Goal: Task Accomplishment & Management: Manage account settings

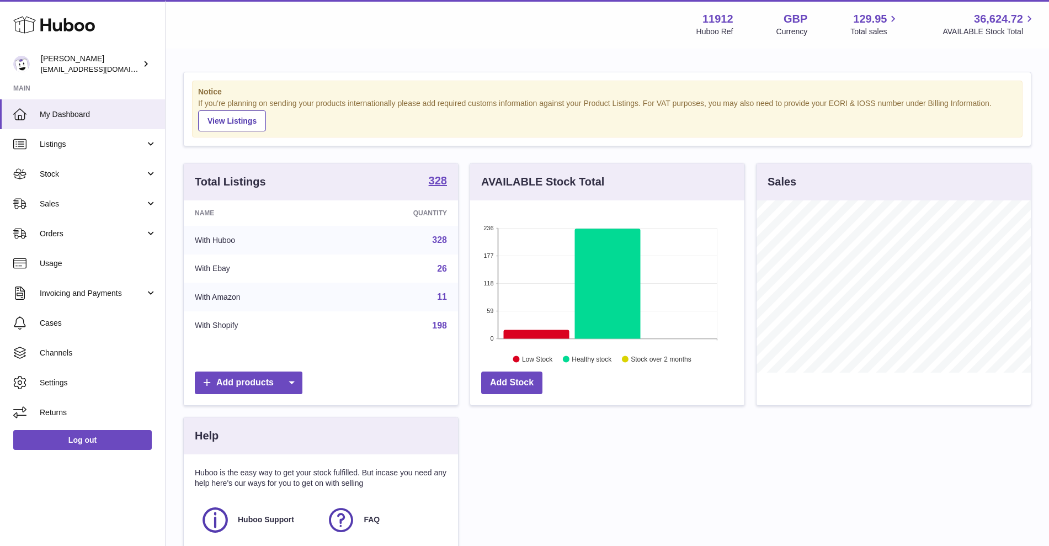
scroll to position [172, 274]
click at [123, 212] on link "Sales" at bounding box center [82, 204] width 165 height 30
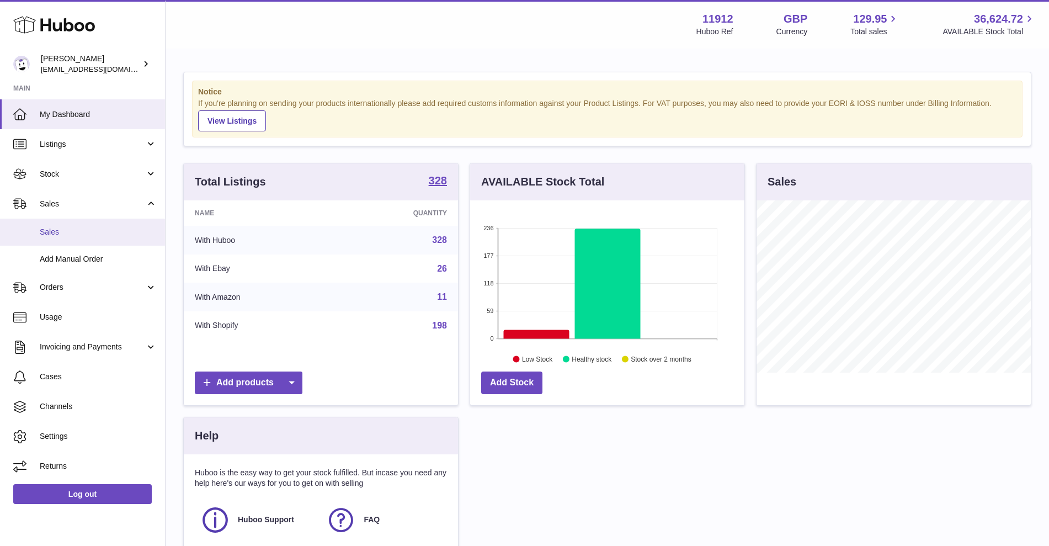
click at [94, 227] on span "Sales" at bounding box center [98, 232] width 117 height 10
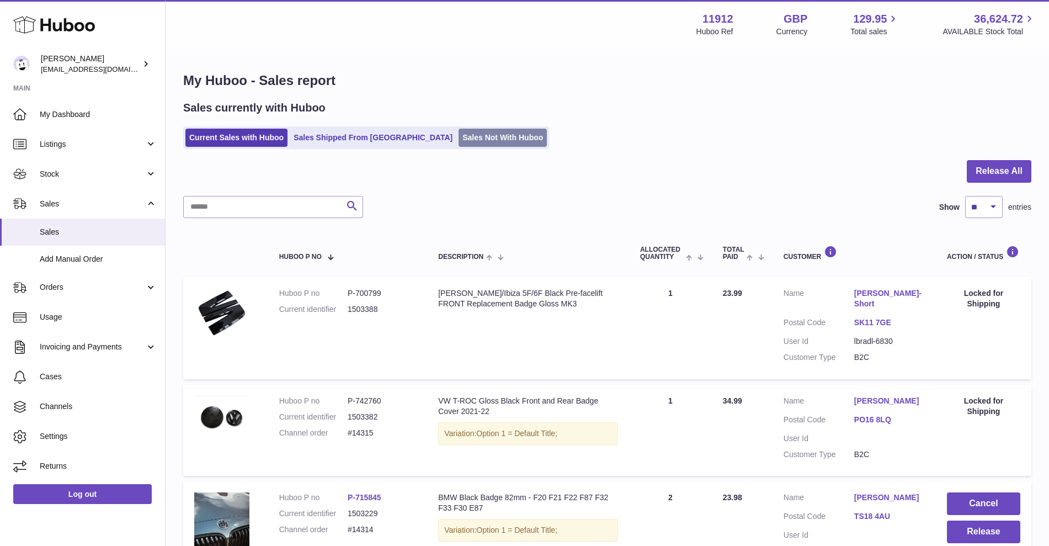
click at [461, 132] on link "Sales Not With Huboo" at bounding box center [503, 138] width 88 height 18
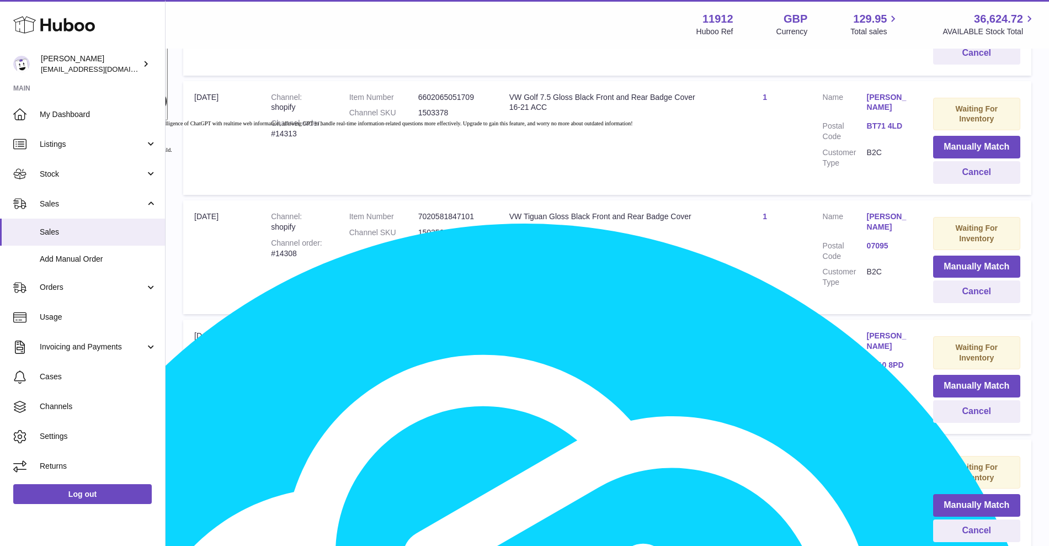
scroll to position [690, 0]
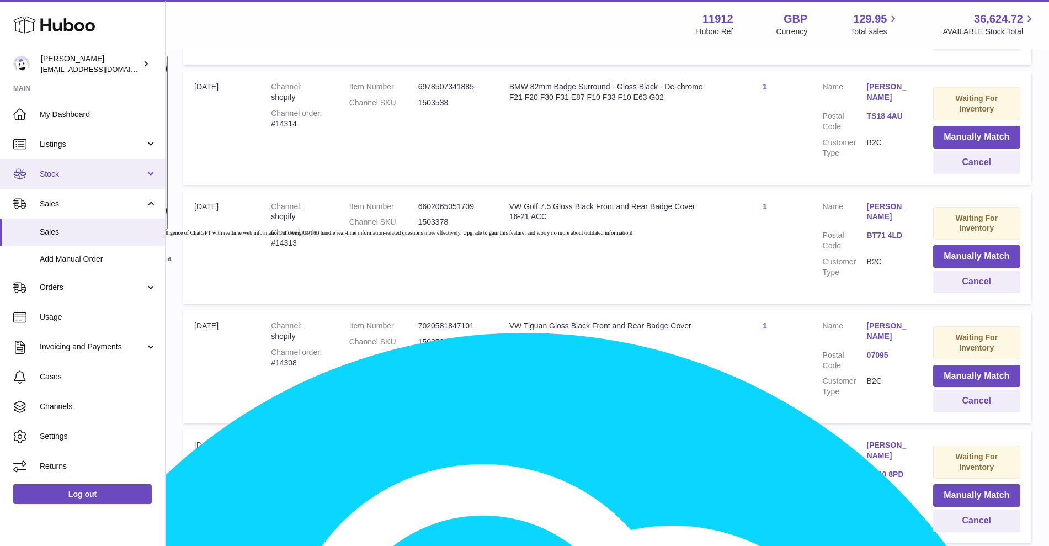
click at [110, 182] on link "Stock" at bounding box center [82, 174] width 165 height 30
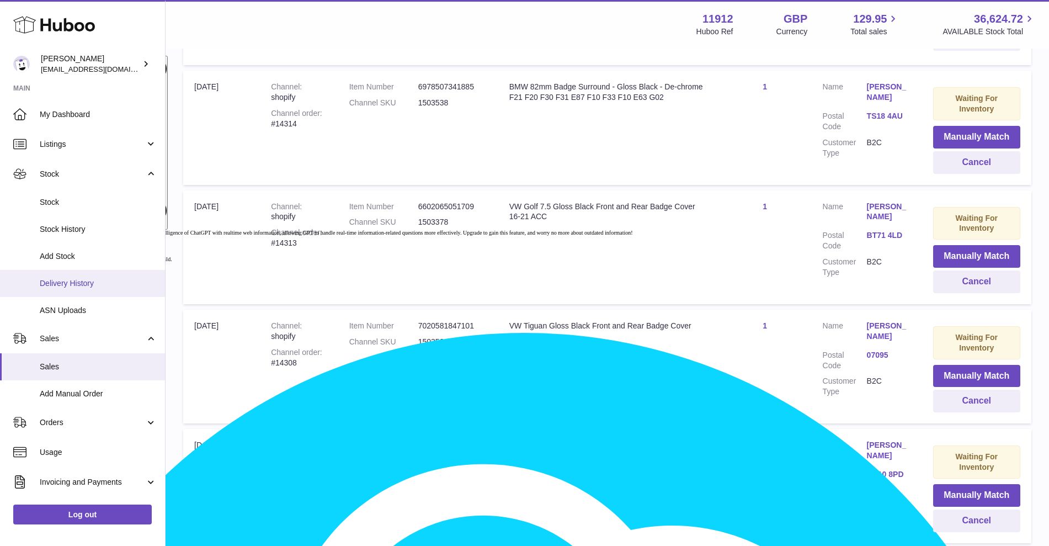
click at [94, 284] on span "Delivery History" at bounding box center [98, 283] width 117 height 10
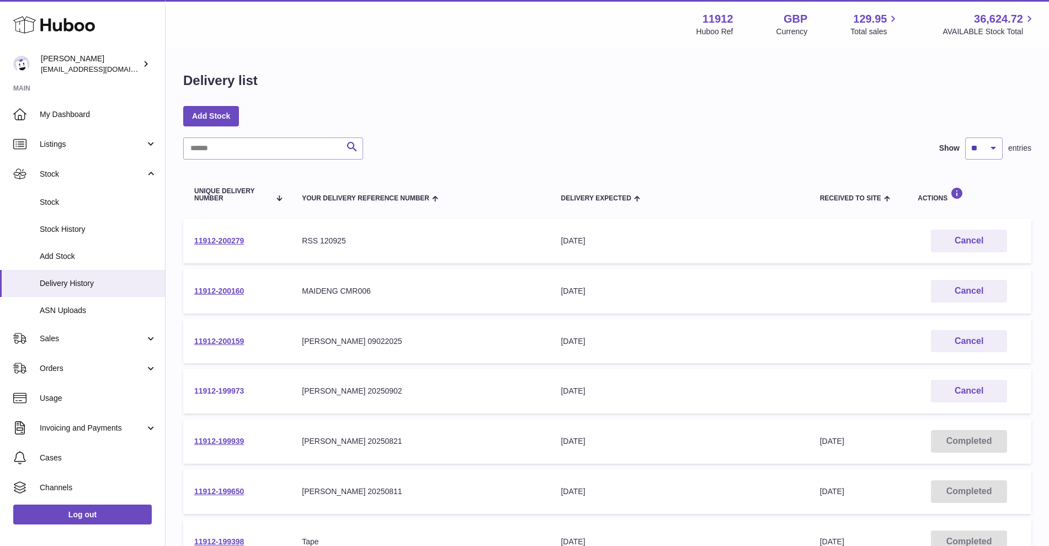
click at [218, 395] on link "11912-199973" at bounding box center [219, 390] width 50 height 9
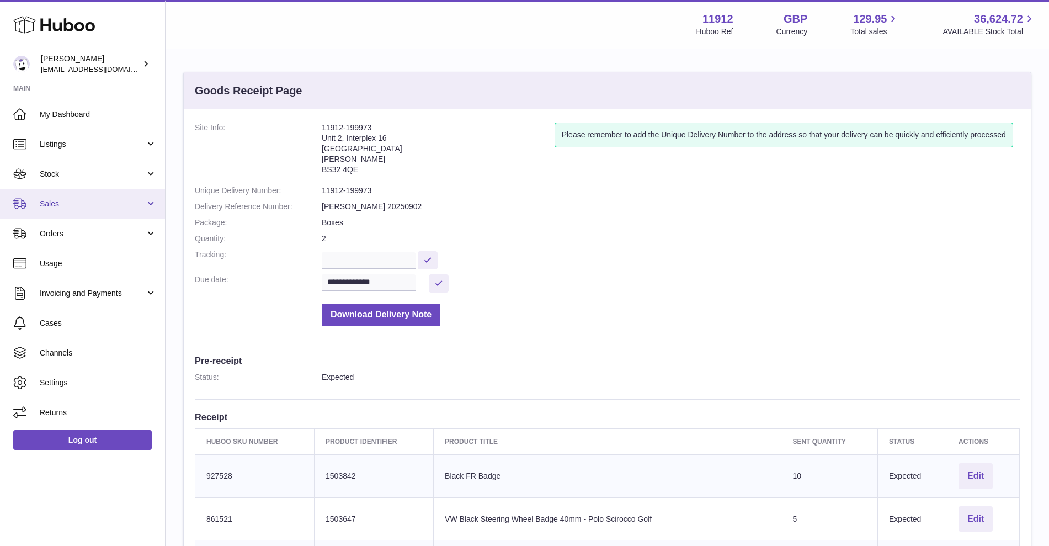
click at [79, 210] on link "Sales" at bounding box center [82, 204] width 165 height 30
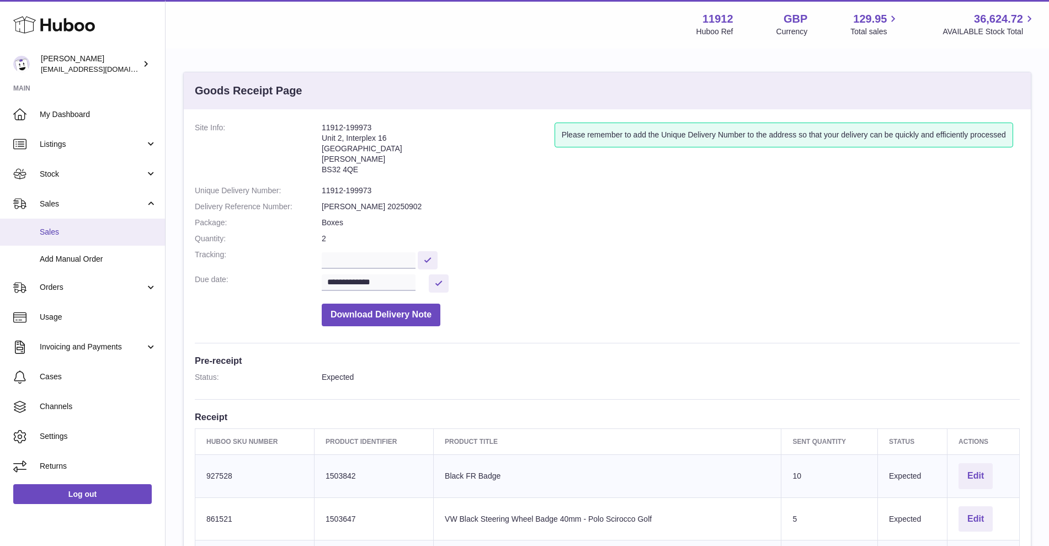
click at [79, 233] on span "Sales" at bounding box center [98, 232] width 117 height 10
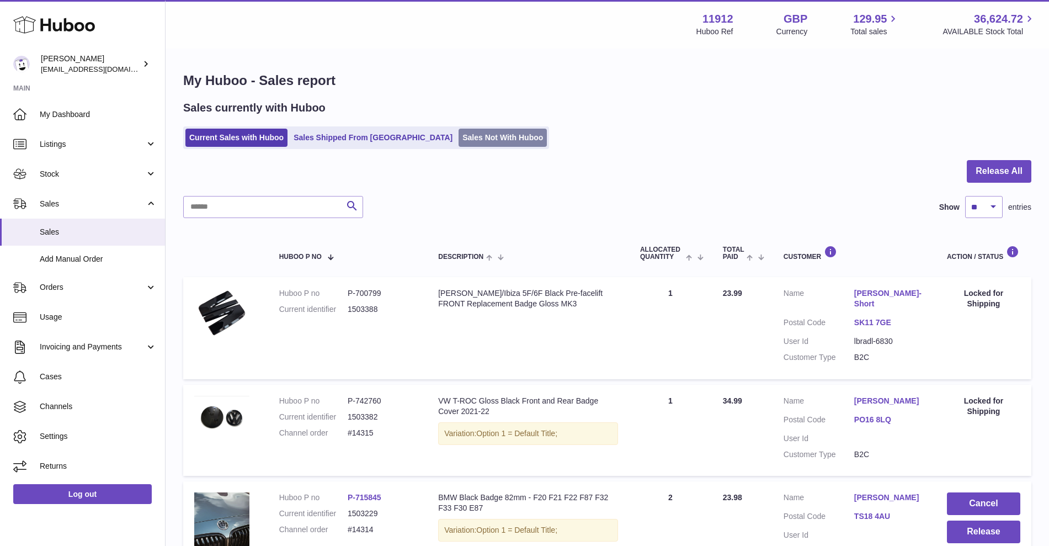
click at [459, 139] on link "Sales Not With Huboo" at bounding box center [503, 138] width 88 height 18
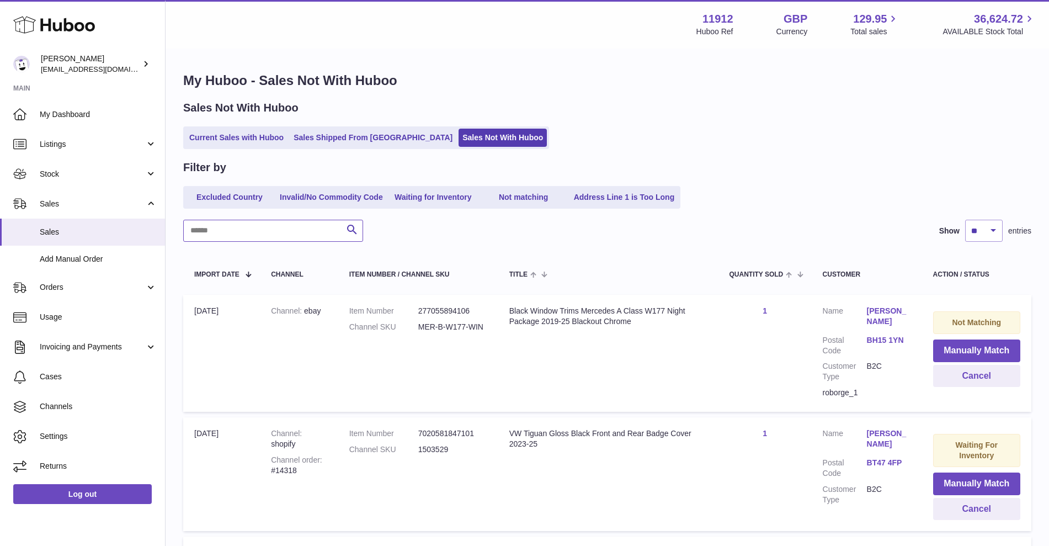
click at [227, 227] on input "text" at bounding box center [273, 231] width 180 height 22
paste input "**********"
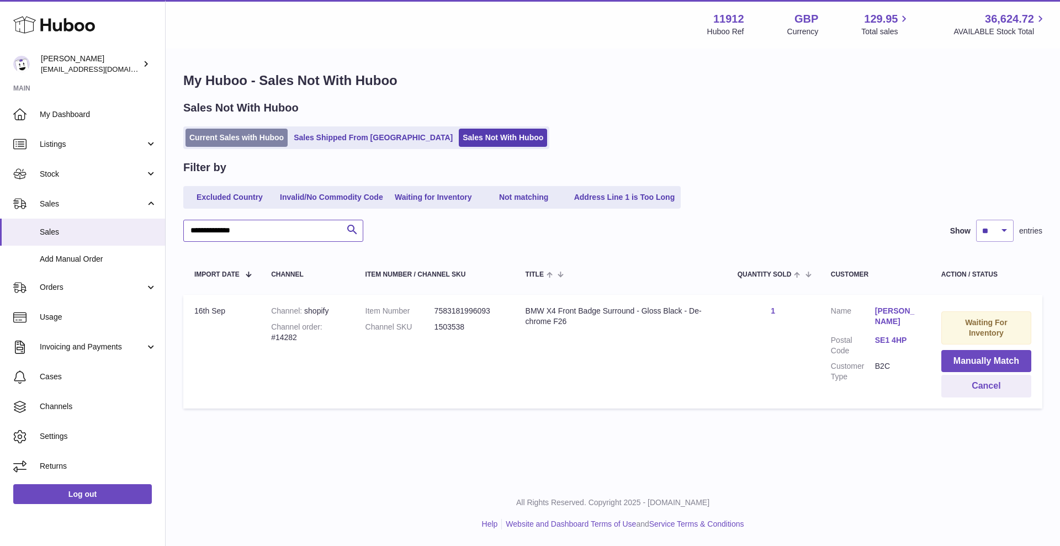
type input "**********"
click at [264, 132] on link "Current Sales with Huboo" at bounding box center [236, 138] width 102 height 18
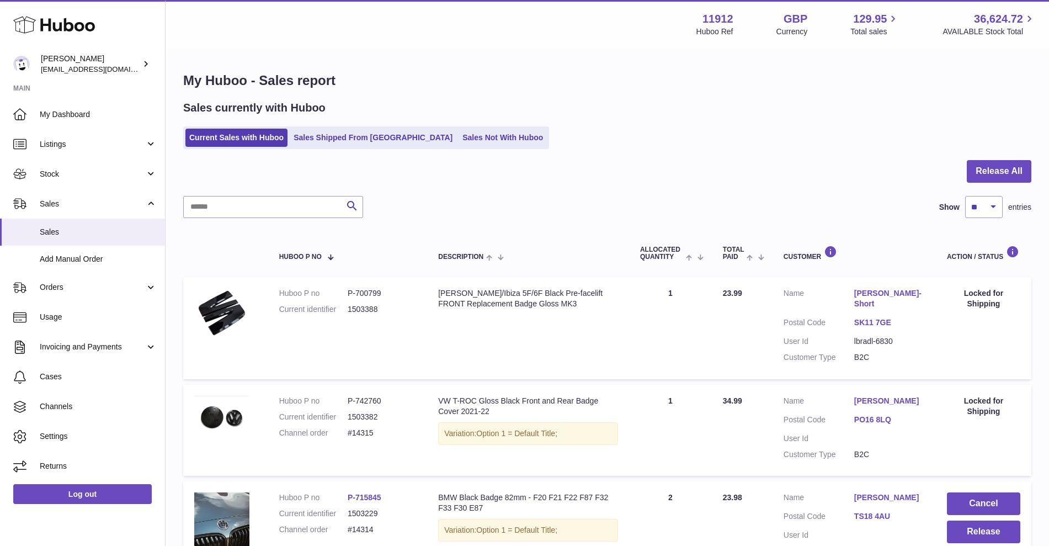
click at [240, 210] on input "text" at bounding box center [273, 207] width 180 height 22
paste input "**********"
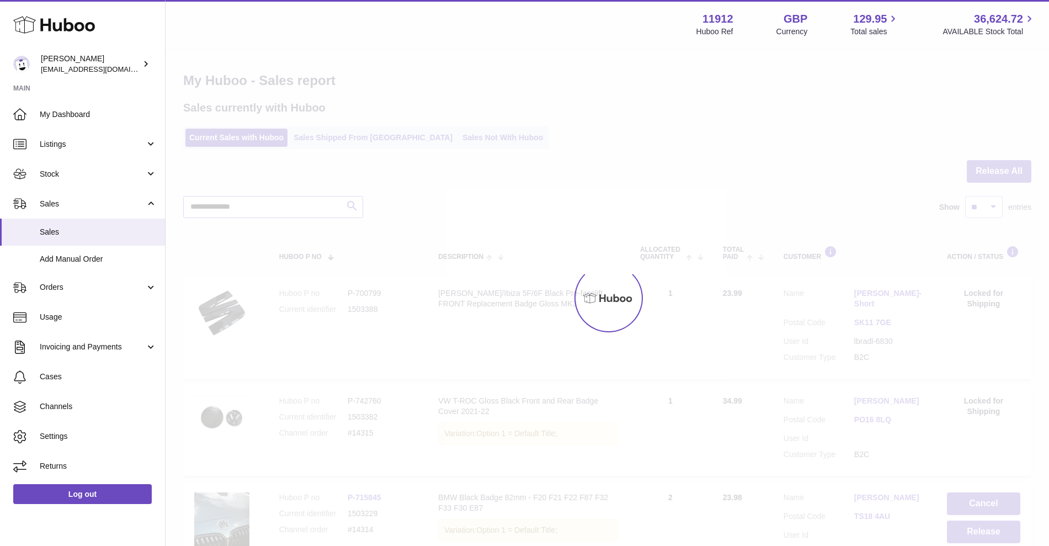
type input "**********"
click at [356, 203] on div at bounding box center [608, 298] width 884 height 496
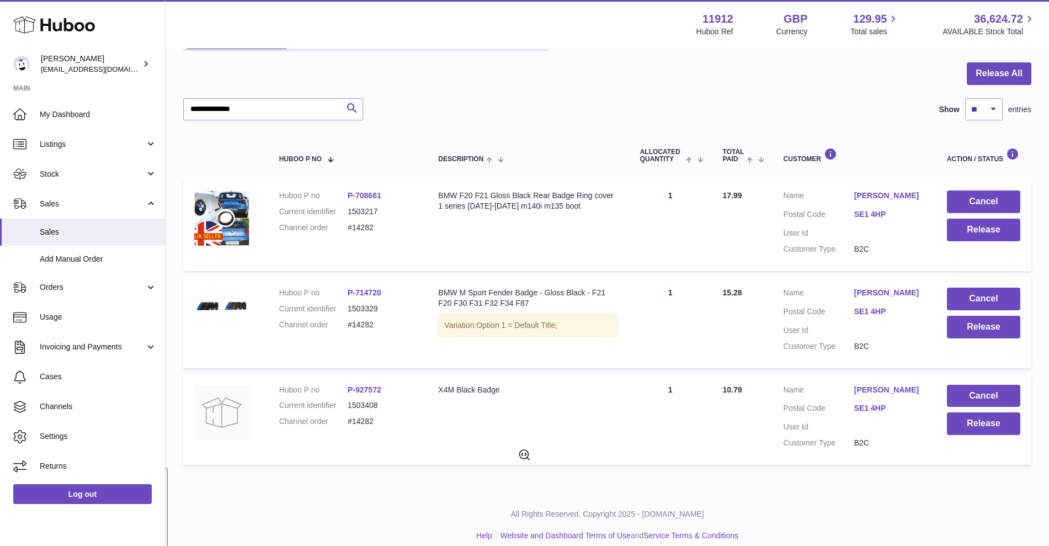
scroll to position [109, 0]
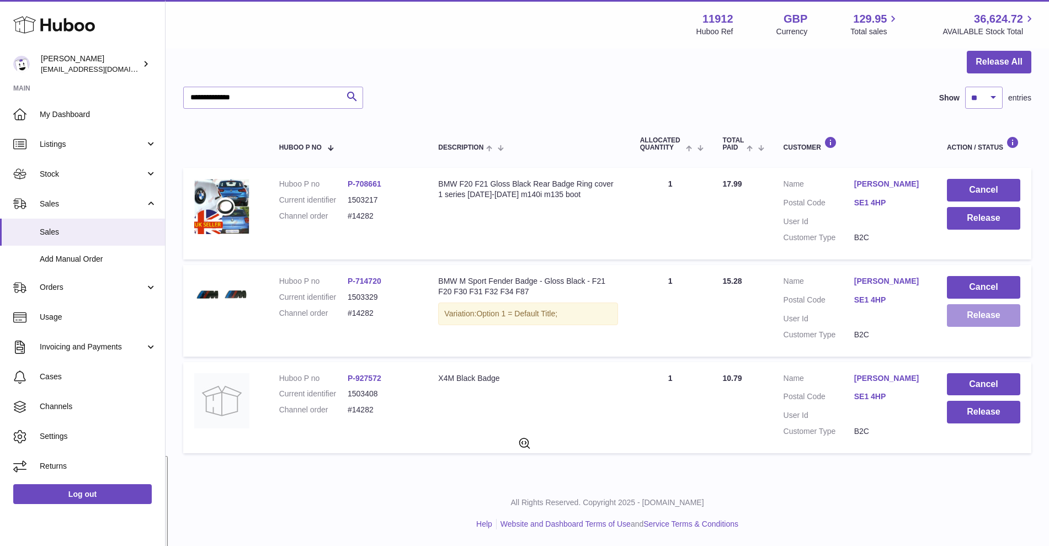
click at [969, 317] on button "Release" at bounding box center [983, 315] width 73 height 23
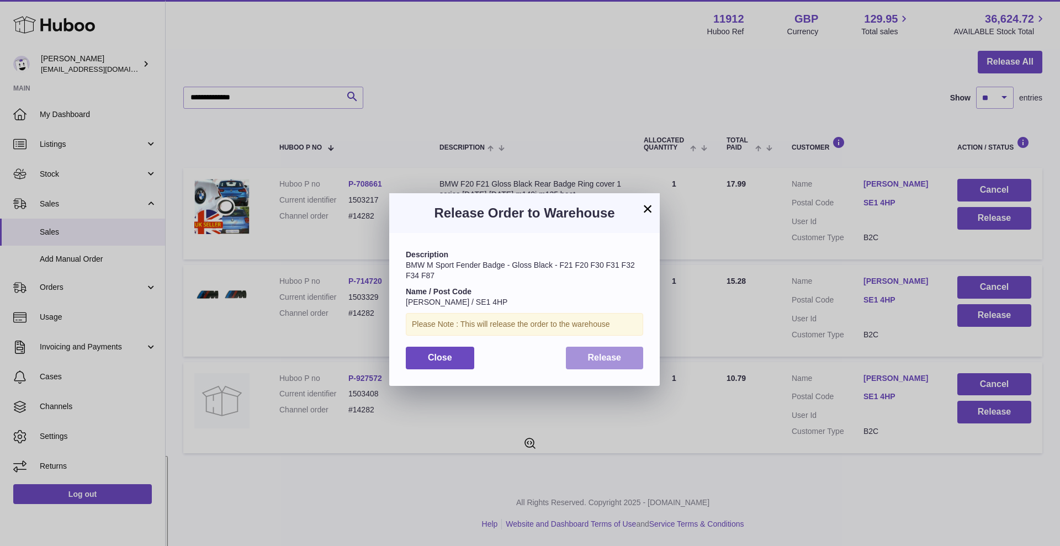
click at [618, 357] on span "Release" at bounding box center [605, 357] width 34 height 9
type textarea "***"
click at [0, 357] on div at bounding box center [0, 273] width 0 height 546
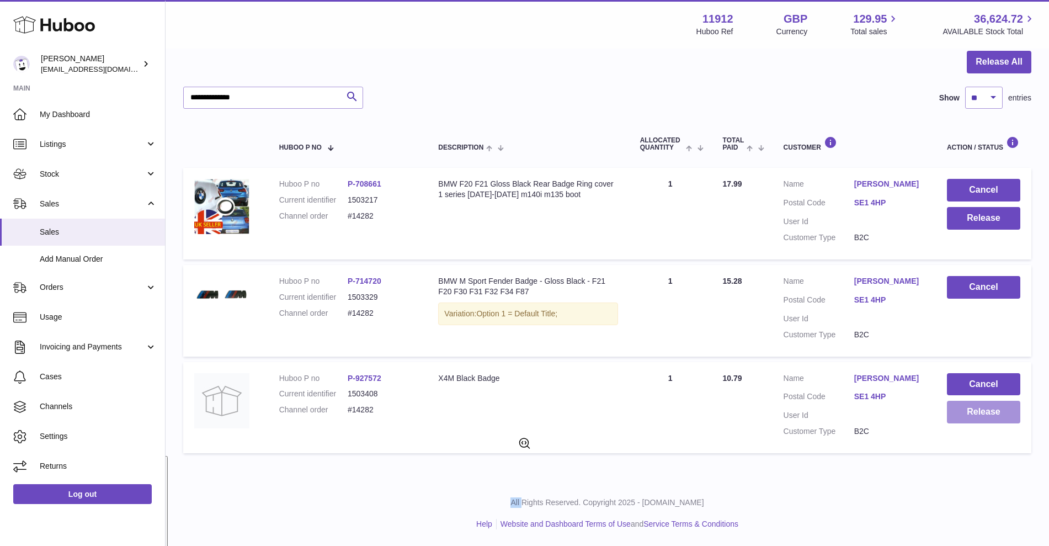
click at [982, 408] on button "Release" at bounding box center [983, 412] width 73 height 23
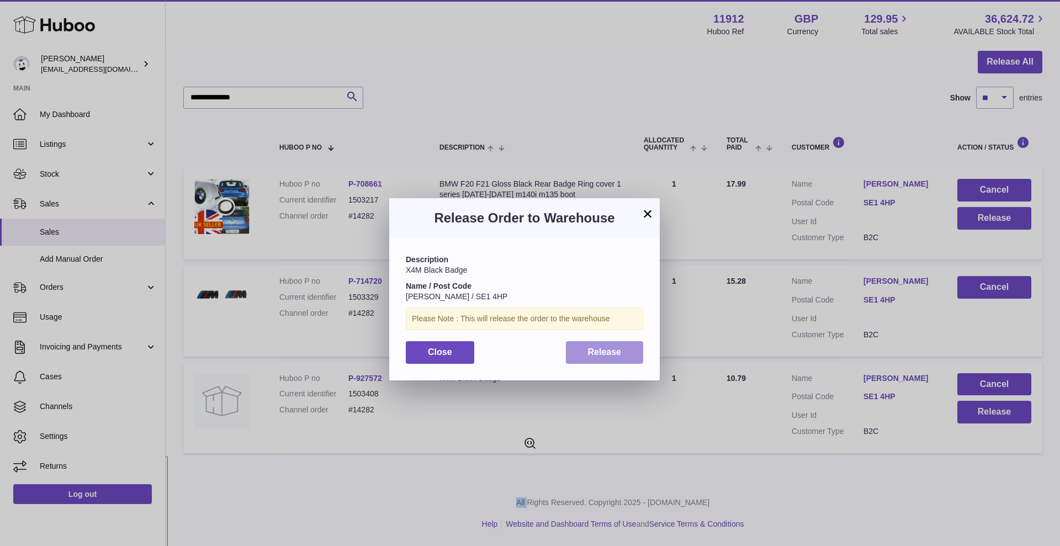
click at [610, 355] on span "Release" at bounding box center [605, 351] width 34 height 9
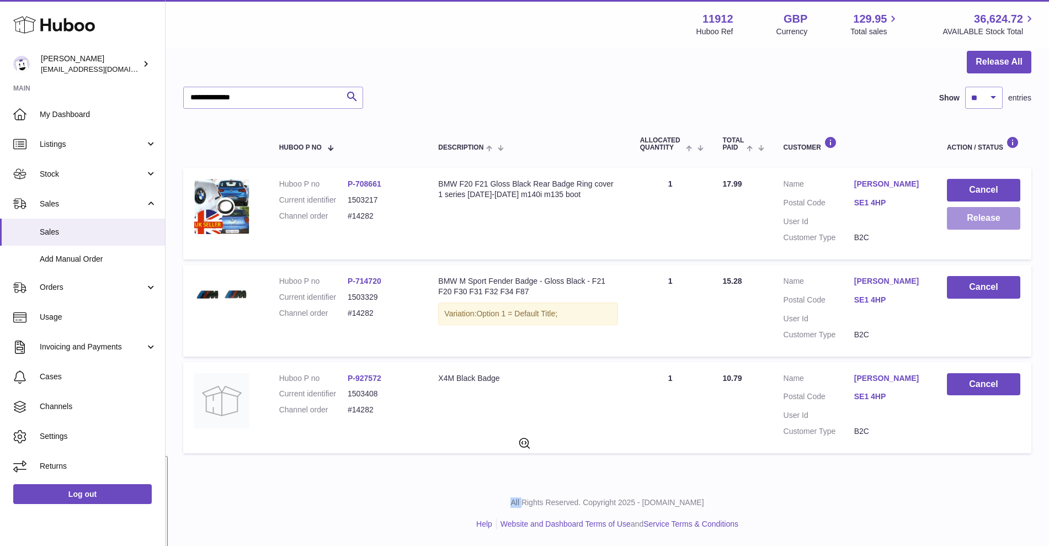
click at [988, 225] on button "Release" at bounding box center [983, 218] width 73 height 23
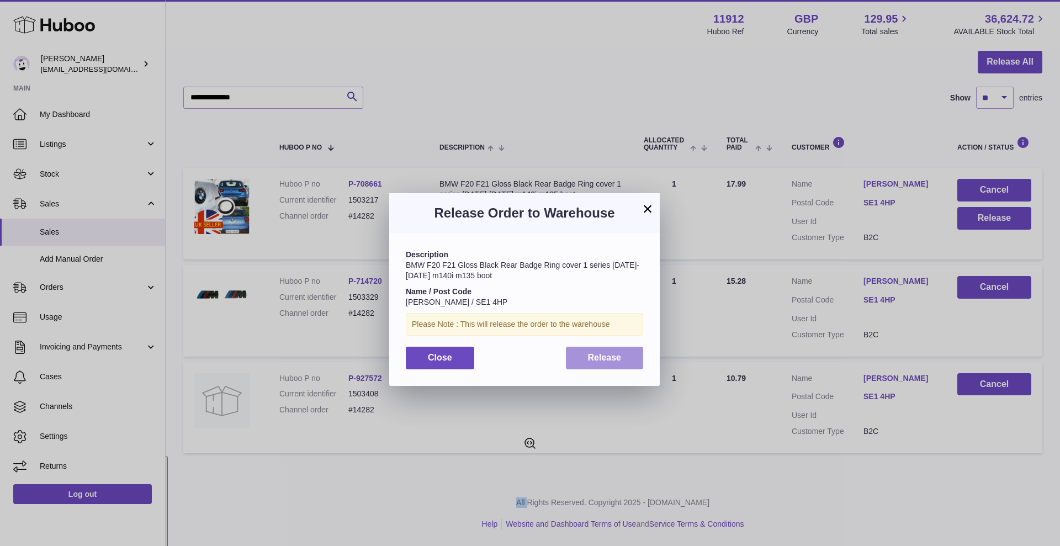
click at [605, 363] on button "Release" at bounding box center [605, 358] width 78 height 23
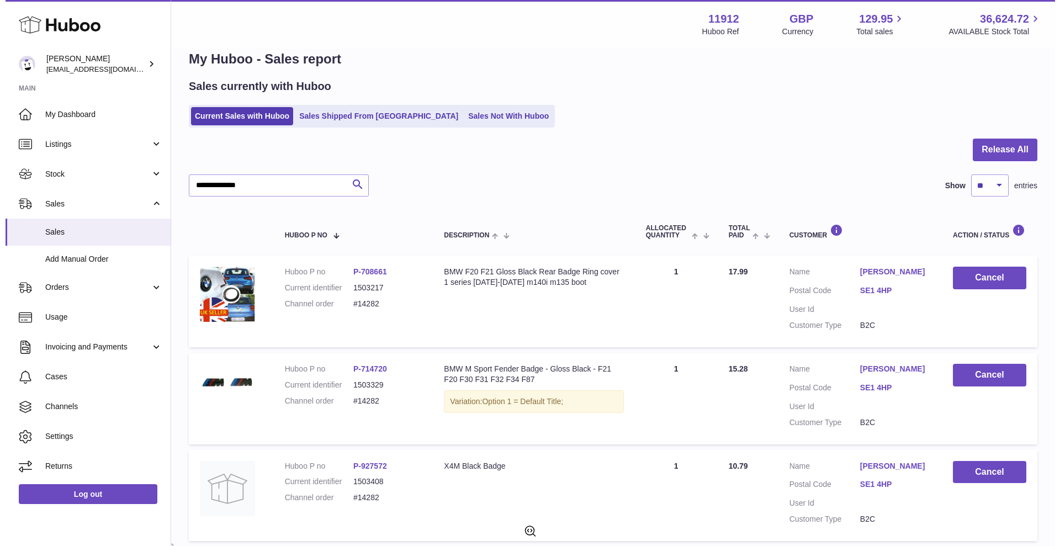
scroll to position [0, 0]
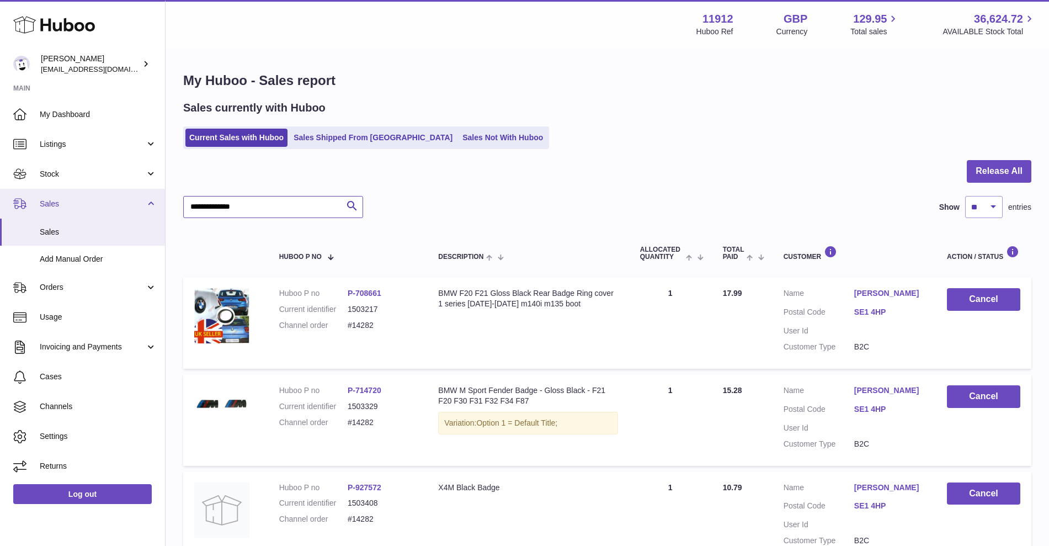
drag, startPoint x: 254, startPoint y: 205, endPoint x: 134, endPoint y: 212, distance: 120.0
click at [134, 212] on div "Huboo Zahoor Azam info@carbonmyride.com Main My Dashboard Listings Not with Hub…" at bounding box center [524, 327] width 1049 height 655
paste input "text"
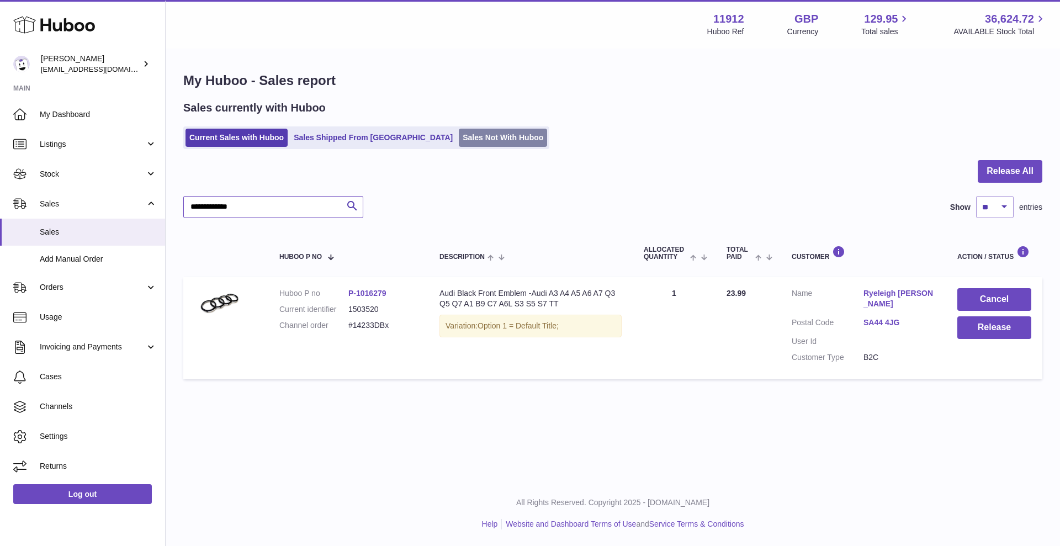
type input "**********"
click at [459, 134] on link "Sales Not With Huboo" at bounding box center [503, 138] width 88 height 18
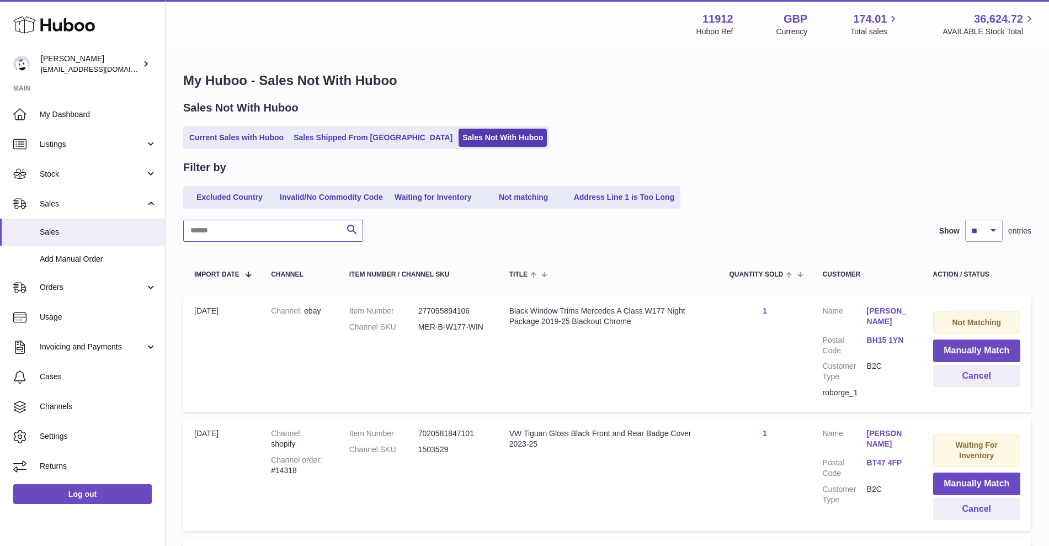
click at [268, 233] on input "text" at bounding box center [273, 231] width 180 height 22
paste input "**********"
type input "**********"
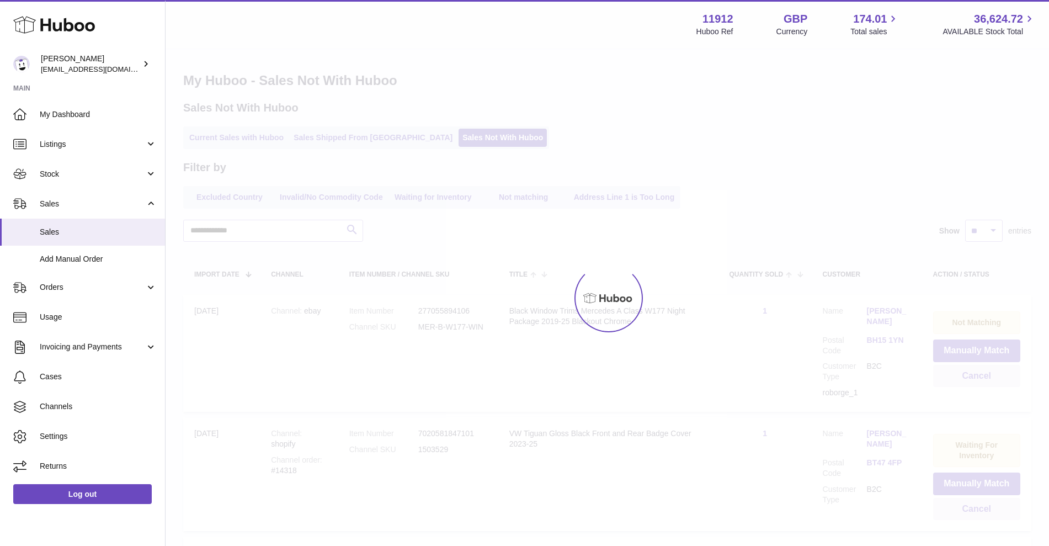
click at [355, 224] on div at bounding box center [608, 298] width 884 height 496
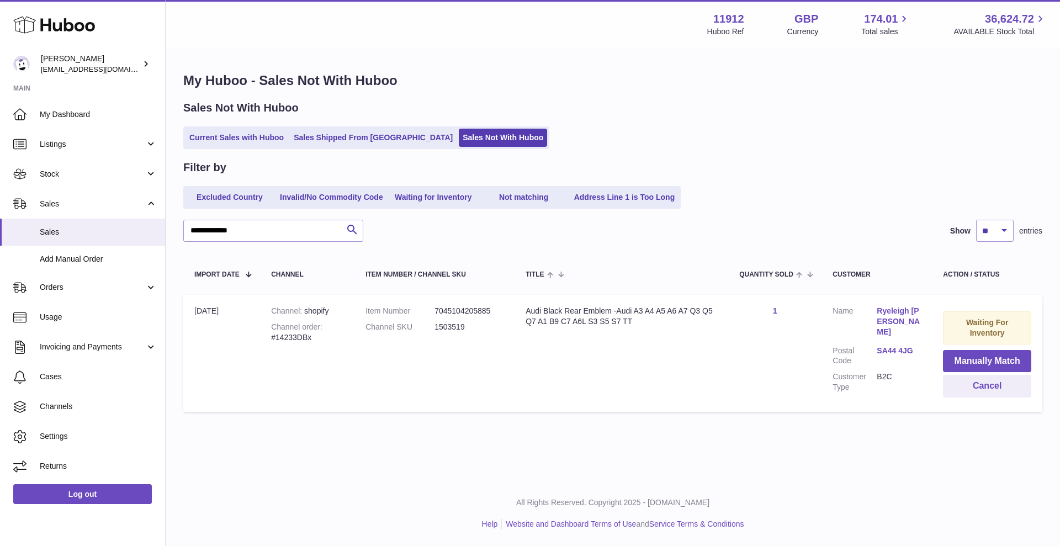
click at [458, 331] on dd "1503519" at bounding box center [468, 327] width 69 height 10
type textarea "*******"
click at [458, 331] on dd "1503519" at bounding box center [468, 327] width 69 height 10
copy dd "1503519"
click at [88, 178] on span "Stock" at bounding box center [92, 174] width 105 height 10
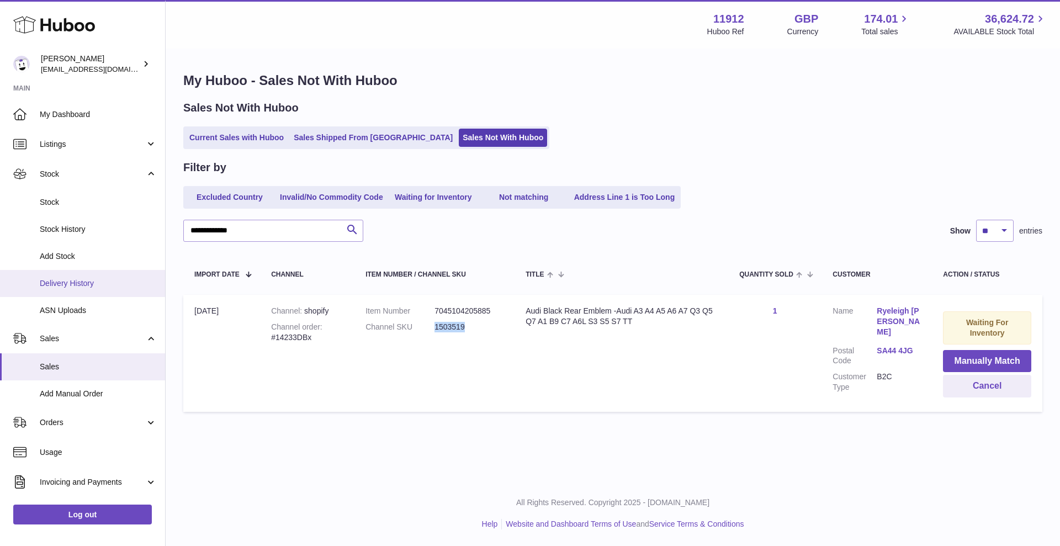
click at [85, 286] on span "Delivery History" at bounding box center [98, 283] width 117 height 10
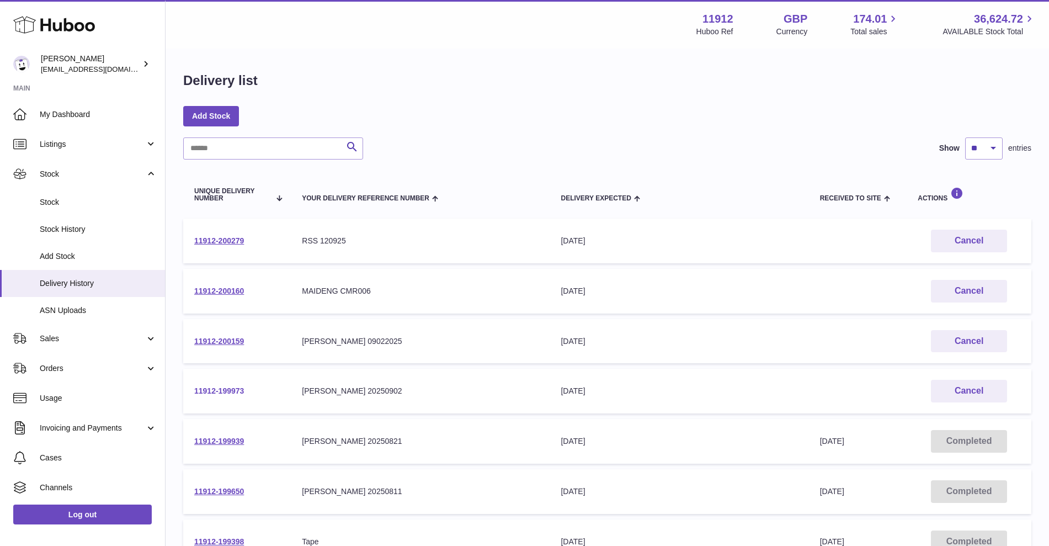
click at [240, 389] on link "11912-199973" at bounding box center [219, 390] width 50 height 9
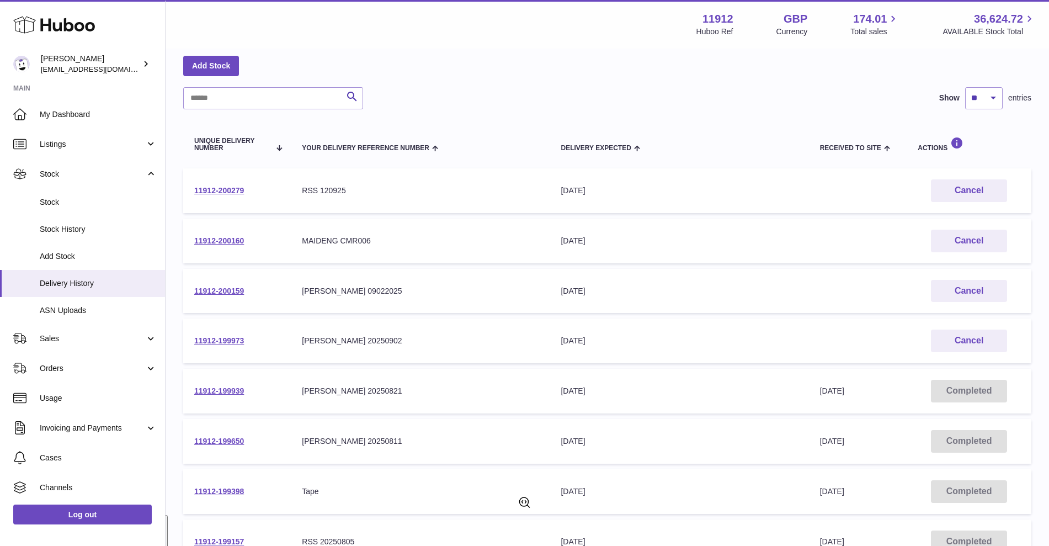
scroll to position [69, 0]
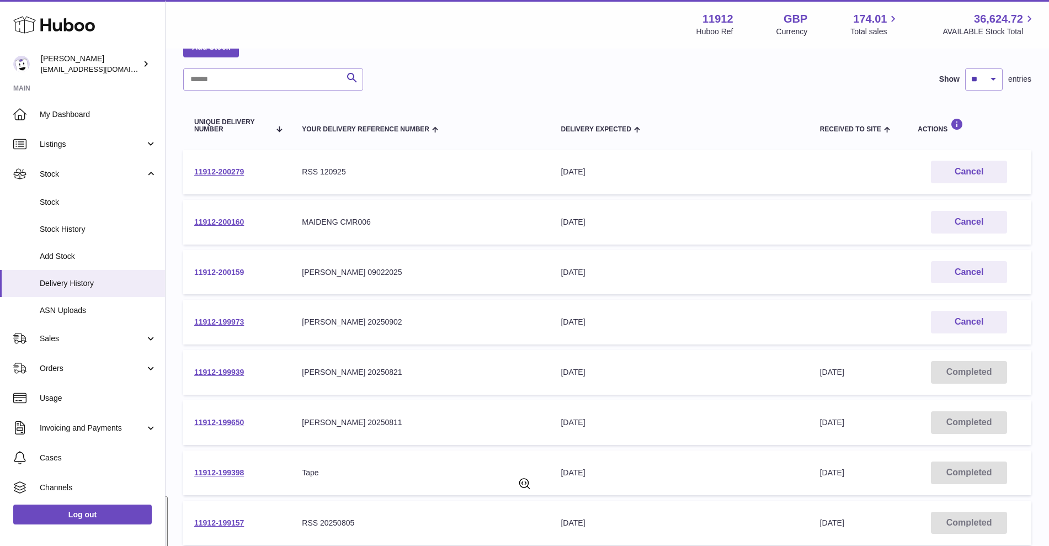
click at [217, 276] on link "11912-200159" at bounding box center [219, 272] width 50 height 9
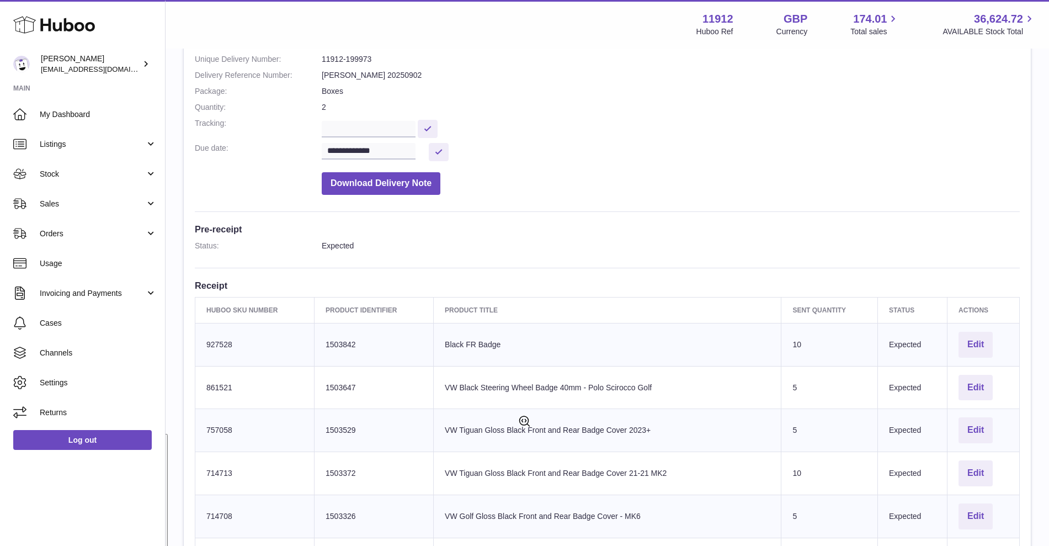
scroll to position [276, 0]
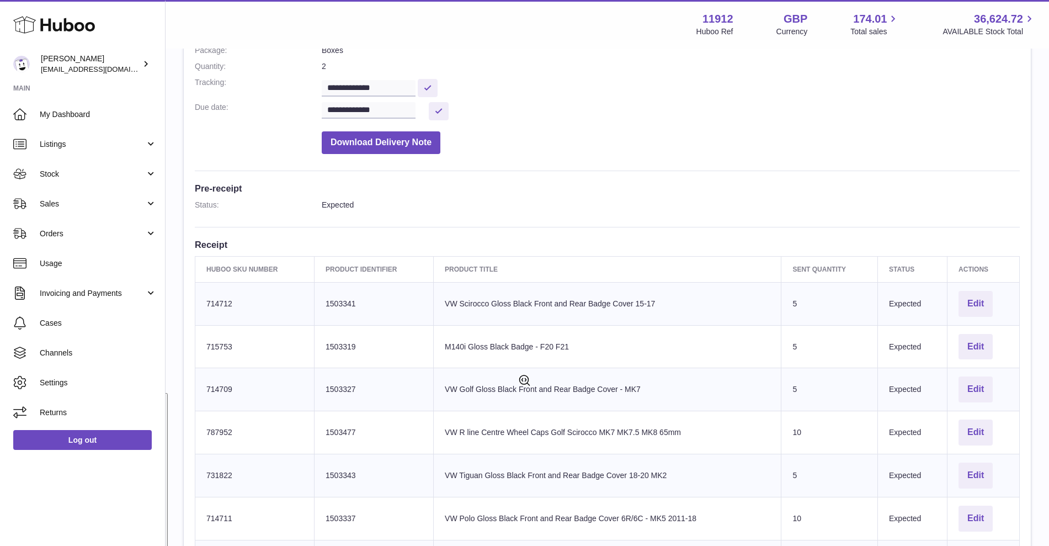
scroll to position [172, 0]
click at [86, 228] on span "Orders" at bounding box center [92, 233] width 105 height 10
click at [140, 236] on span "Orders" at bounding box center [92, 233] width 105 height 10
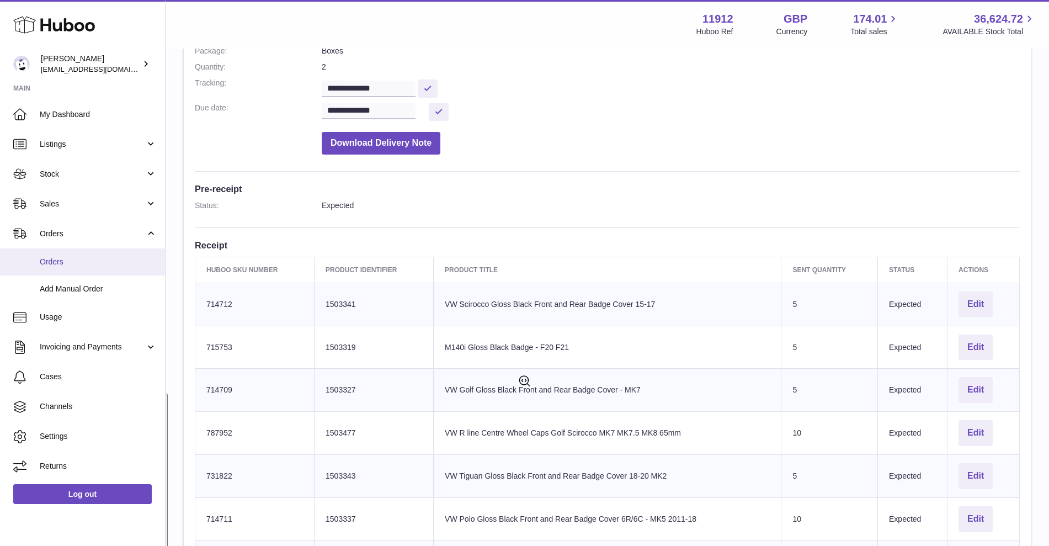
click at [98, 262] on span "Orders" at bounding box center [98, 262] width 117 height 10
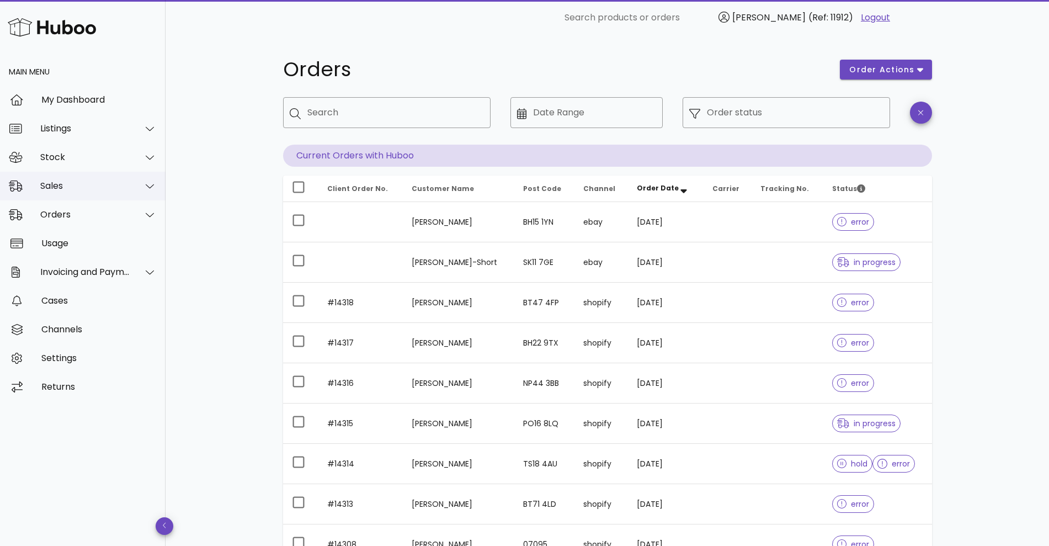
click at [86, 190] on div "Sales" at bounding box center [85, 185] width 90 height 10
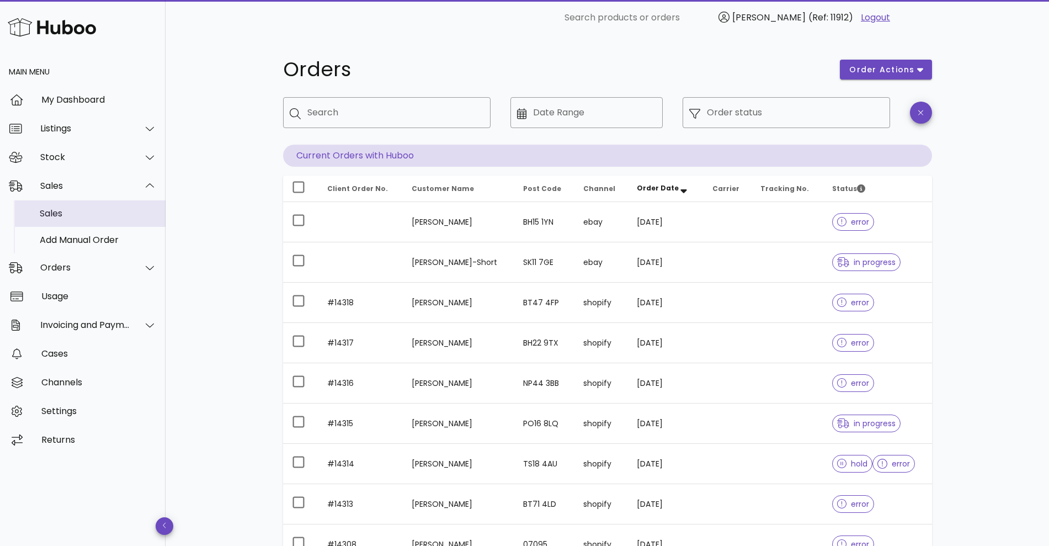
click at [79, 208] on div "Sales" at bounding box center [98, 213] width 117 height 24
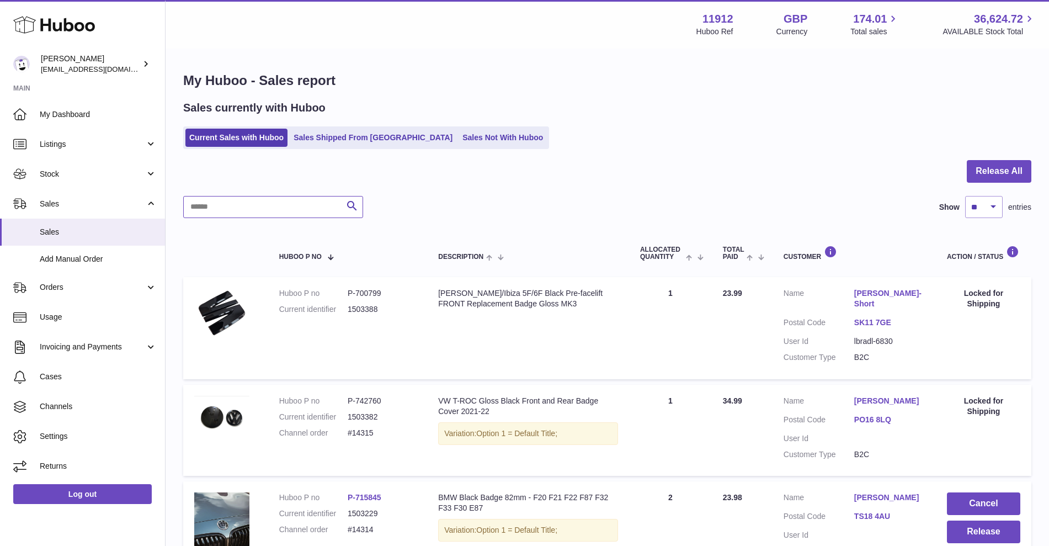
click at [284, 208] on input "text" at bounding box center [273, 207] width 180 height 22
type input "****"
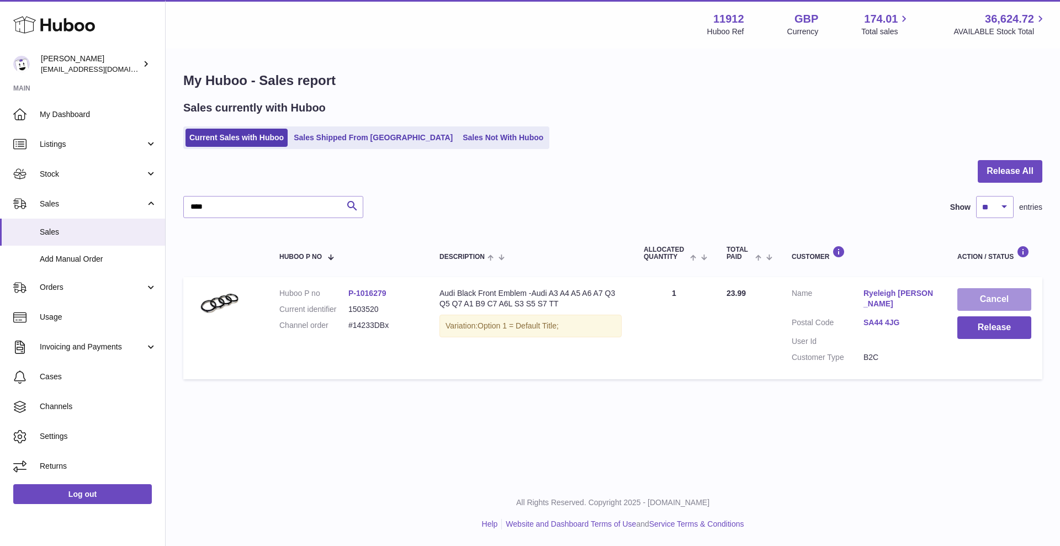
click at [1004, 307] on button "Cancel" at bounding box center [994, 299] width 74 height 23
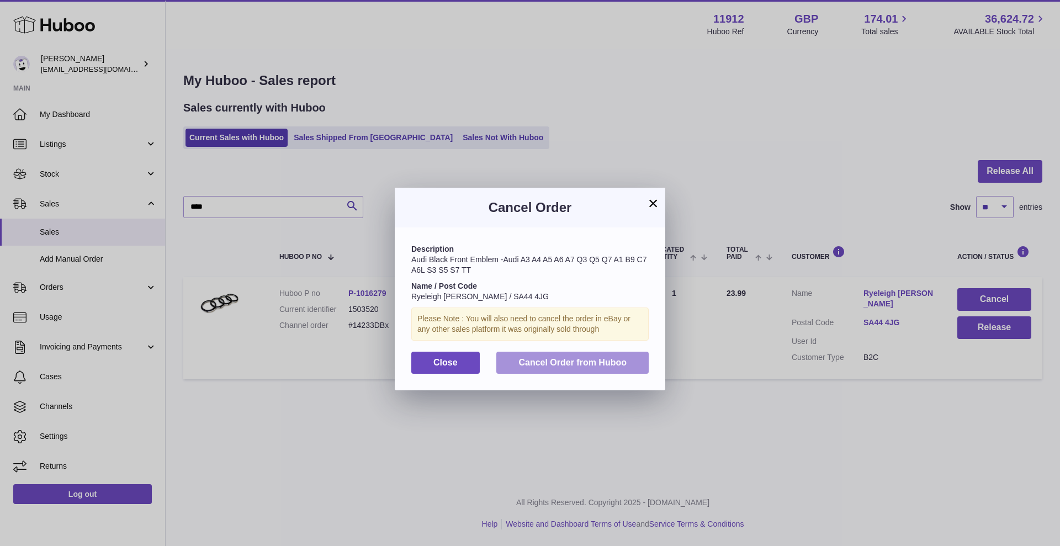
click at [581, 355] on button "Cancel Order from Huboo" at bounding box center [572, 363] width 152 height 23
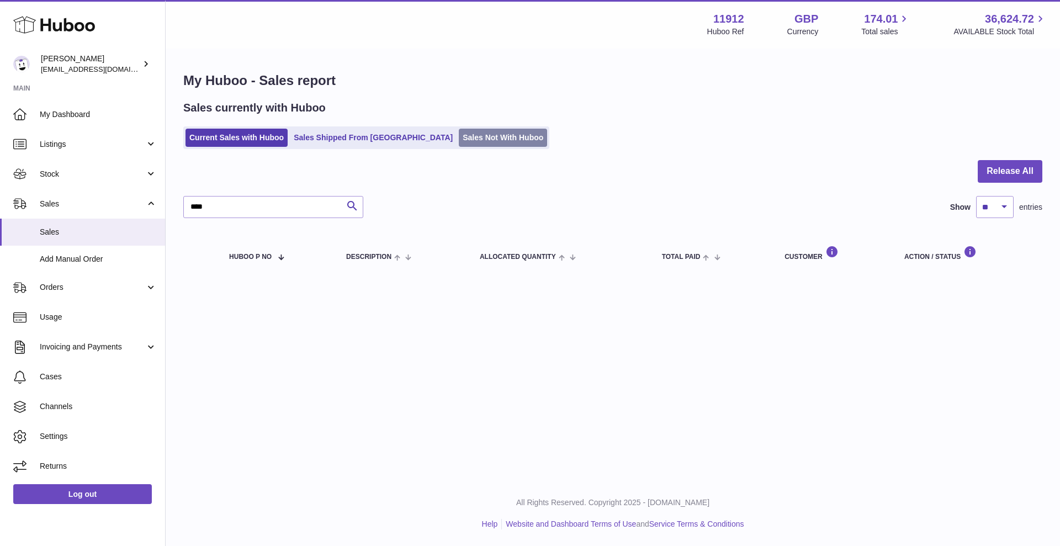
click at [459, 145] on link "Sales Not With Huboo" at bounding box center [503, 138] width 88 height 18
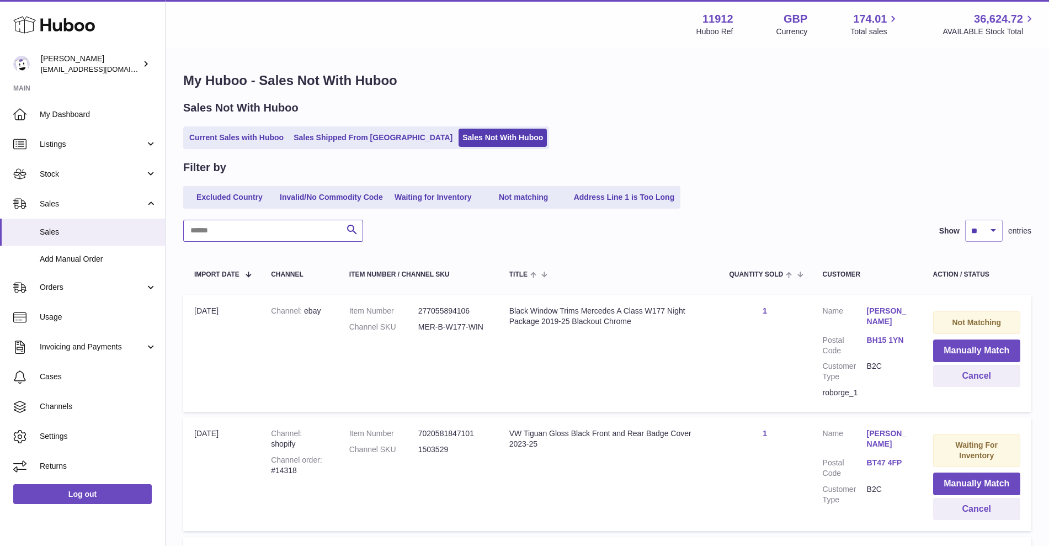
click at [228, 233] on input "text" at bounding box center [273, 231] width 180 height 22
type input "****"
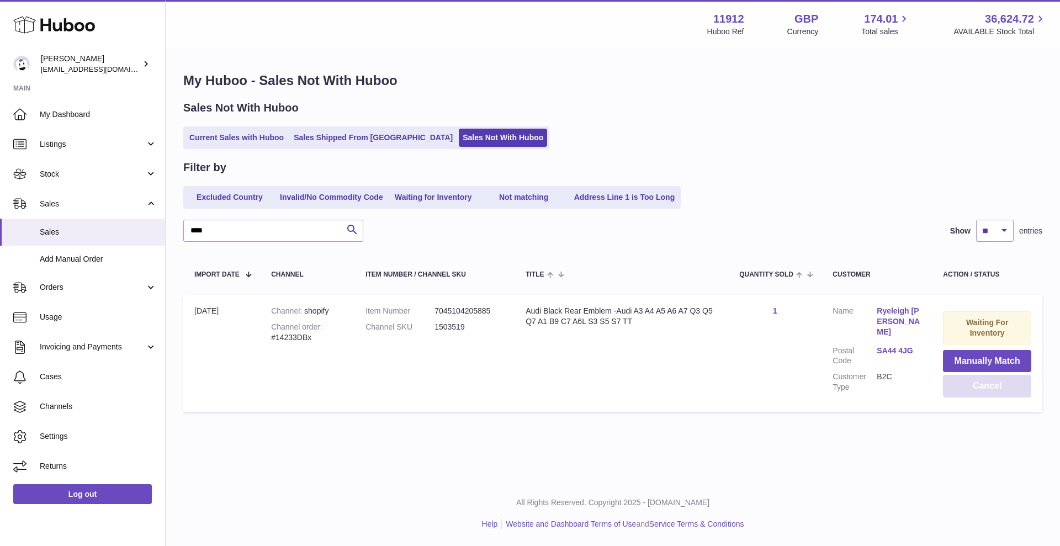
click at [992, 379] on button "Cancel" at bounding box center [987, 386] width 88 height 23
